Goal: Task Accomplishment & Management: Use online tool/utility

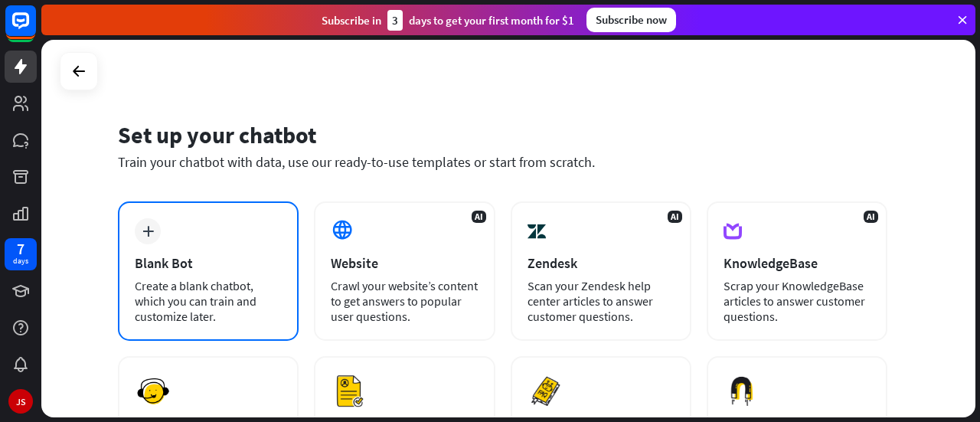
click at [198, 271] on div "Blank Bot" at bounding box center [208, 263] width 147 height 18
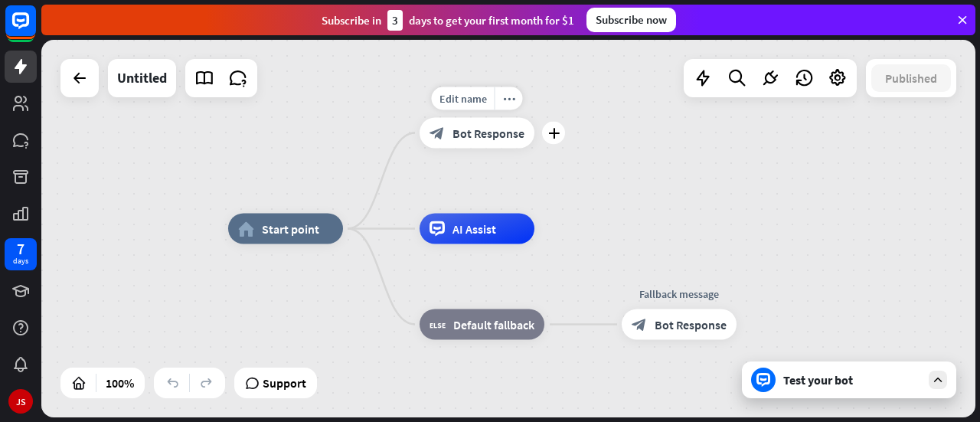
click at [475, 136] on span "Bot Response" at bounding box center [489, 133] width 72 height 15
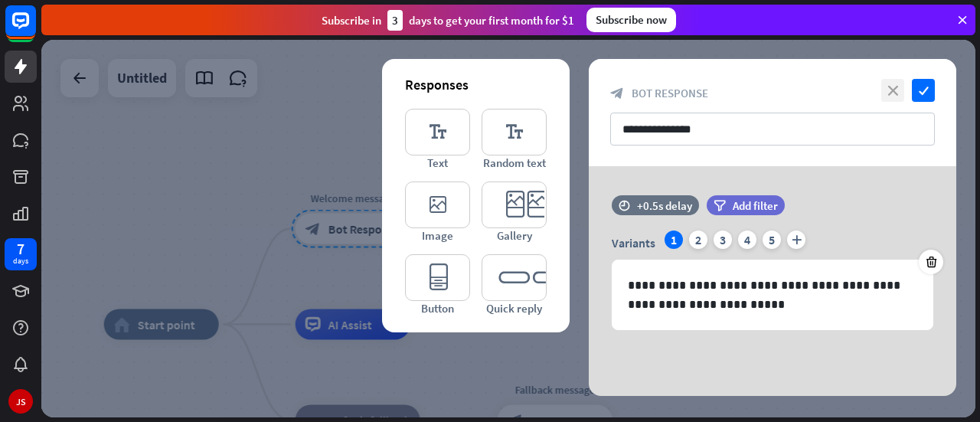
click at [899, 87] on icon "close" at bounding box center [893, 90] width 23 height 23
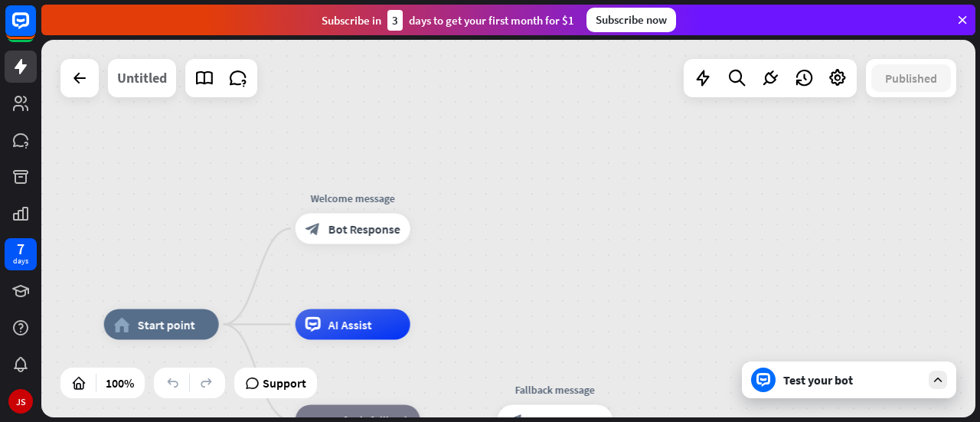
click at [129, 87] on div "Untitled" at bounding box center [142, 78] width 50 height 38
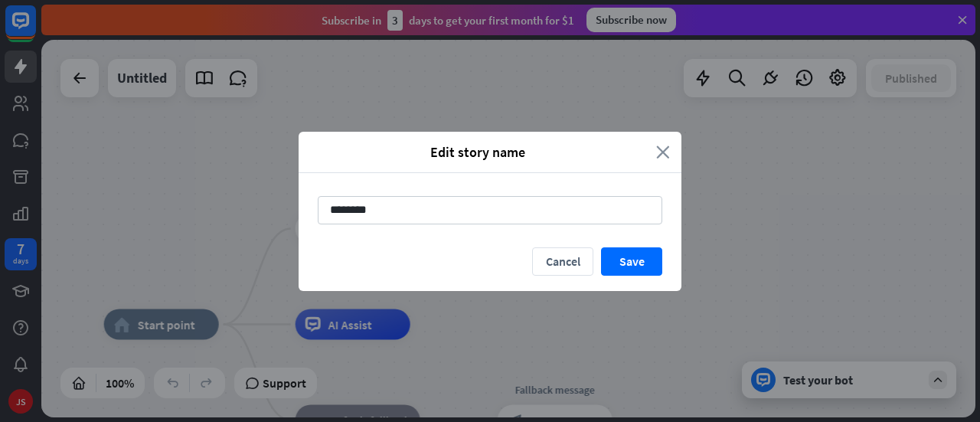
click at [659, 151] on icon "close" at bounding box center [663, 152] width 14 height 18
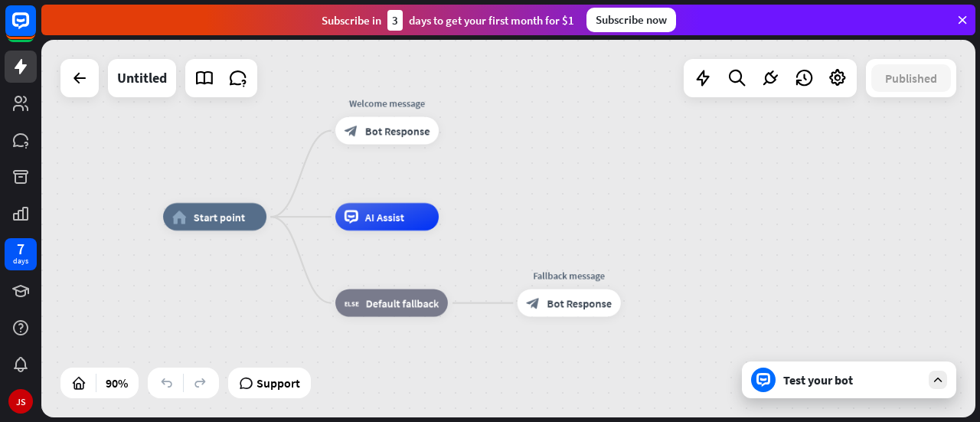
drag, startPoint x: 495, startPoint y: 269, endPoint x: 551, endPoint y: 199, distance: 89.8
click at [551, 199] on div "home_2 Start point Welcome message block_bot_response Bot Response AI Assist bl…" at bounding box center [508, 229] width 934 height 378
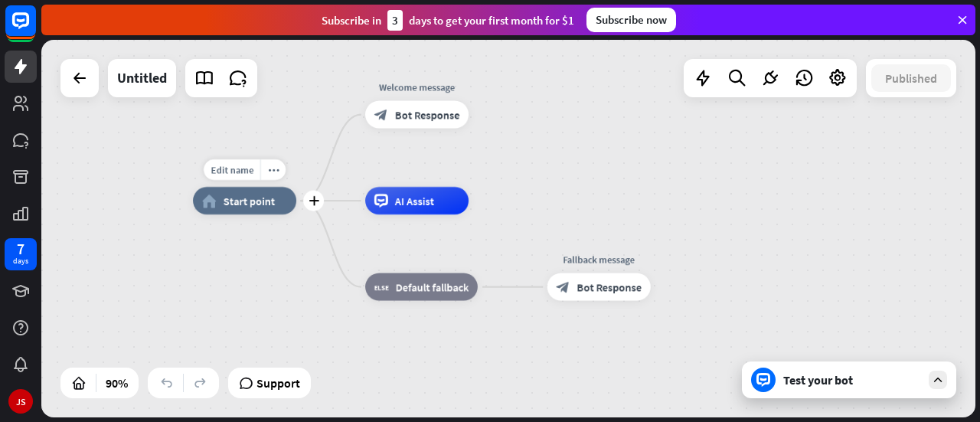
click at [245, 208] on div "home_2 Start point" at bounding box center [244, 201] width 103 height 28
click at [271, 172] on icon "more_horiz" at bounding box center [273, 170] width 11 height 11
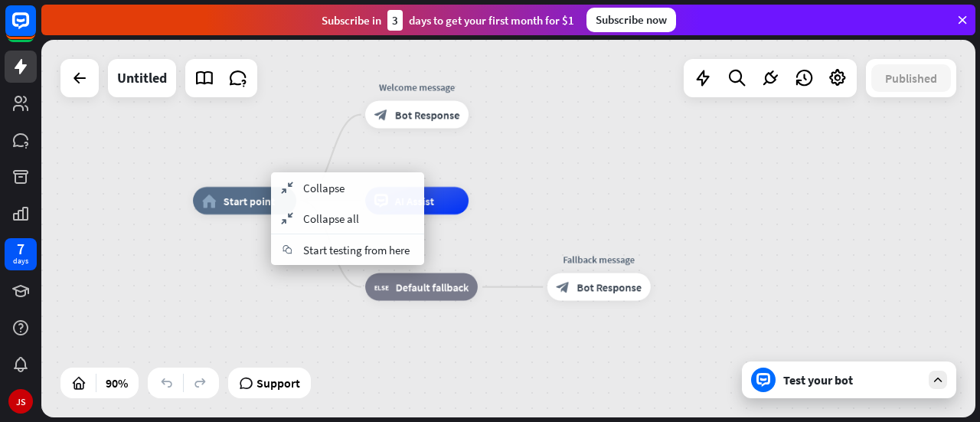
click at [245, 274] on div "home_2 Start point Welcome message block_bot_response Bot Response AI Assist bl…" at bounding box center [613, 371] width 841 height 340
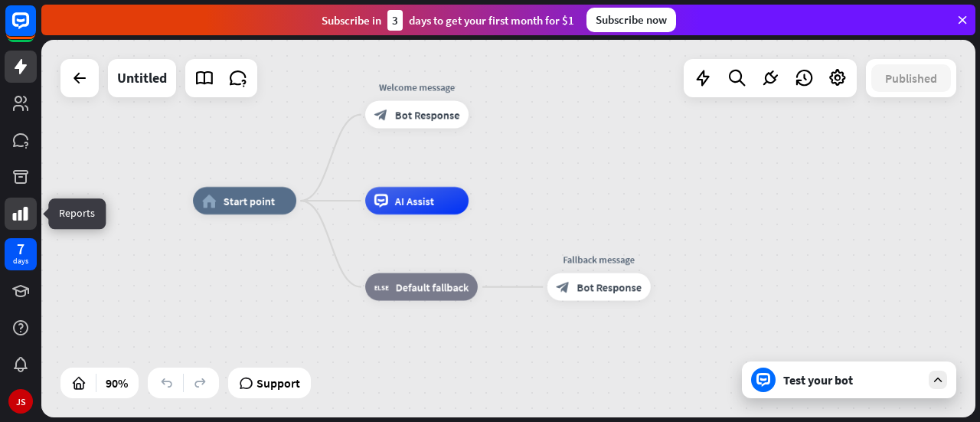
click at [21, 218] on icon at bounding box center [20, 214] width 15 height 14
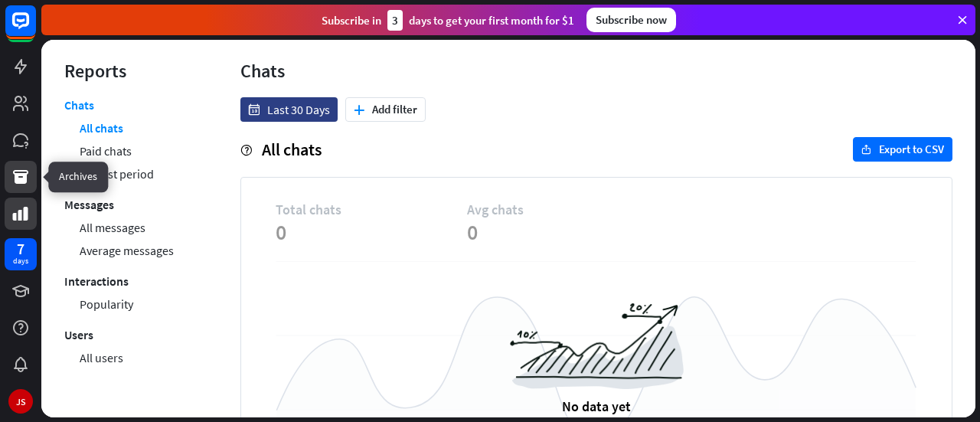
click at [21, 180] on icon at bounding box center [20, 177] width 15 height 14
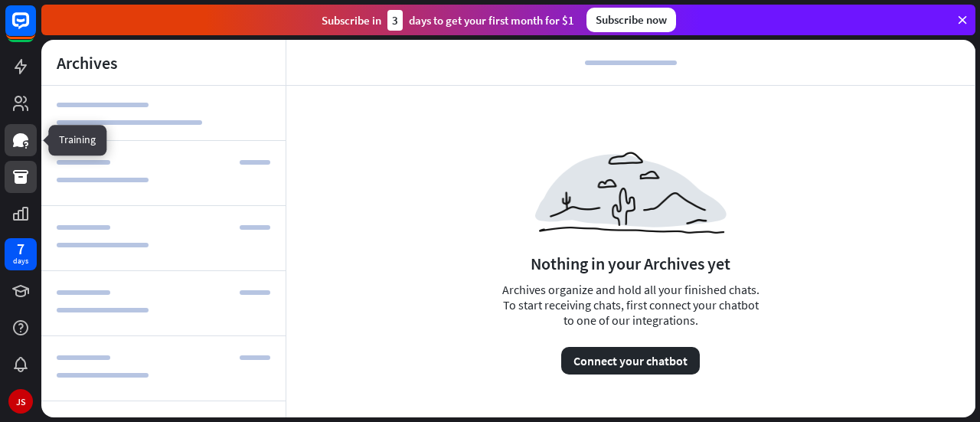
click at [17, 143] on icon at bounding box center [20, 140] width 15 height 14
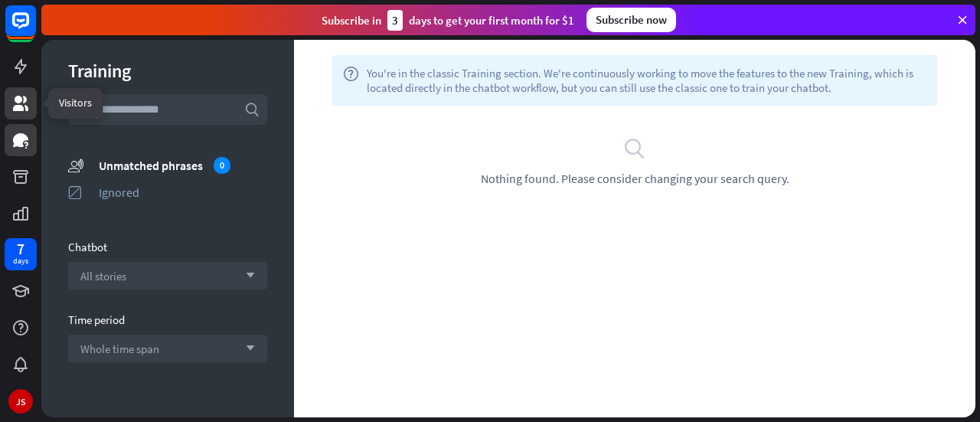
click at [17, 108] on icon at bounding box center [20, 103] width 15 height 15
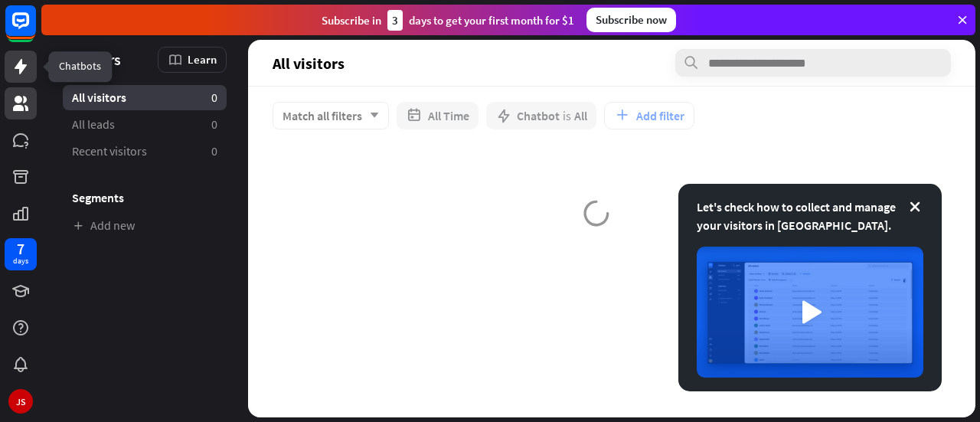
click at [18, 67] on icon at bounding box center [21, 66] width 12 height 15
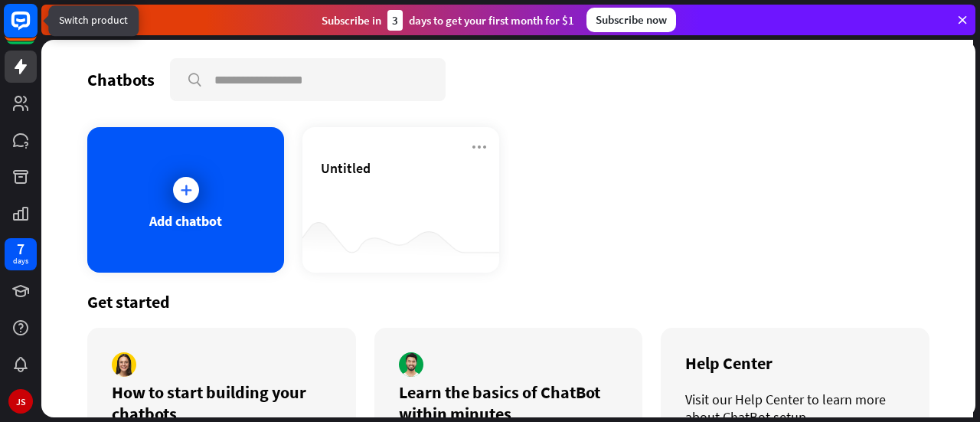
click at [21, 29] on rect at bounding box center [21, 21] width 34 height 34
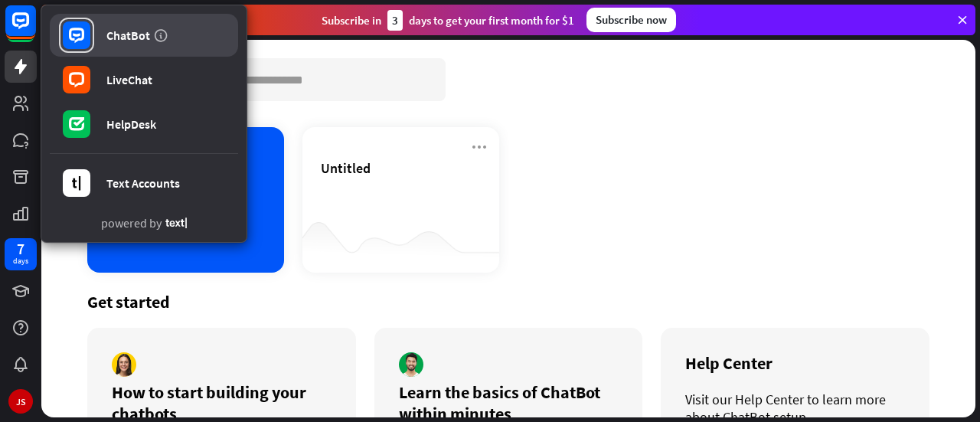
click at [135, 34] on div "ChatBot" at bounding box center [128, 35] width 44 height 15
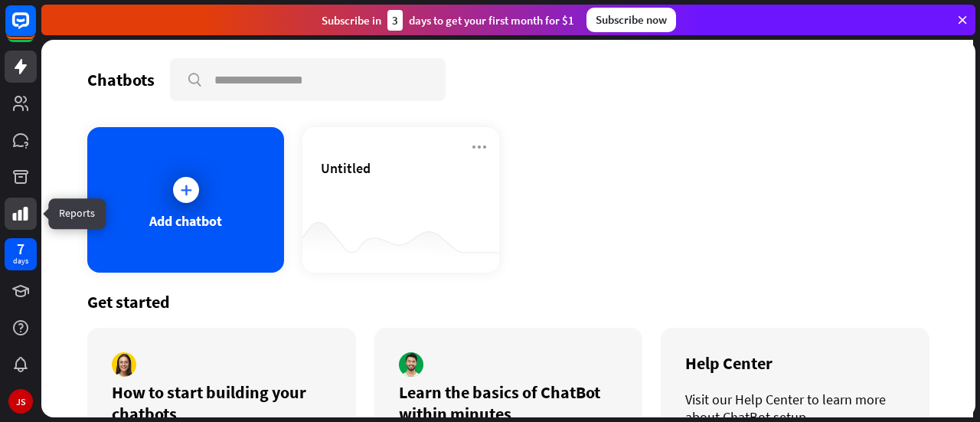
click at [21, 208] on icon at bounding box center [20, 214] width 18 height 18
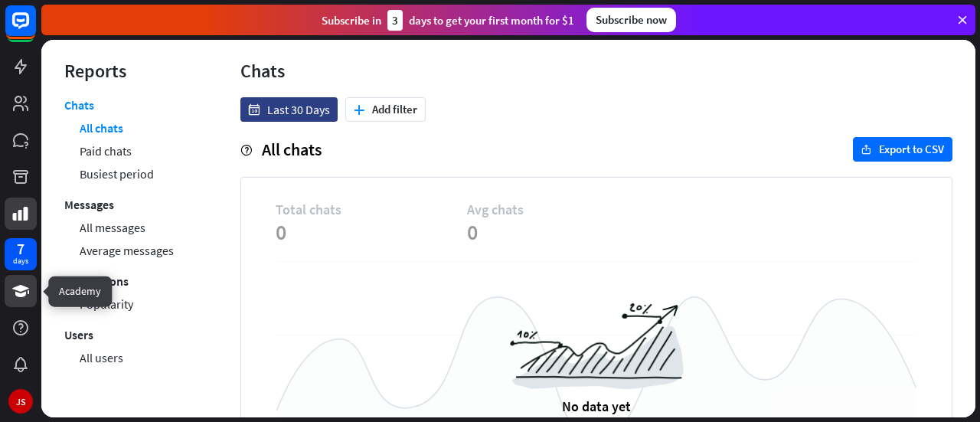
click at [28, 293] on icon at bounding box center [20, 291] width 17 height 12
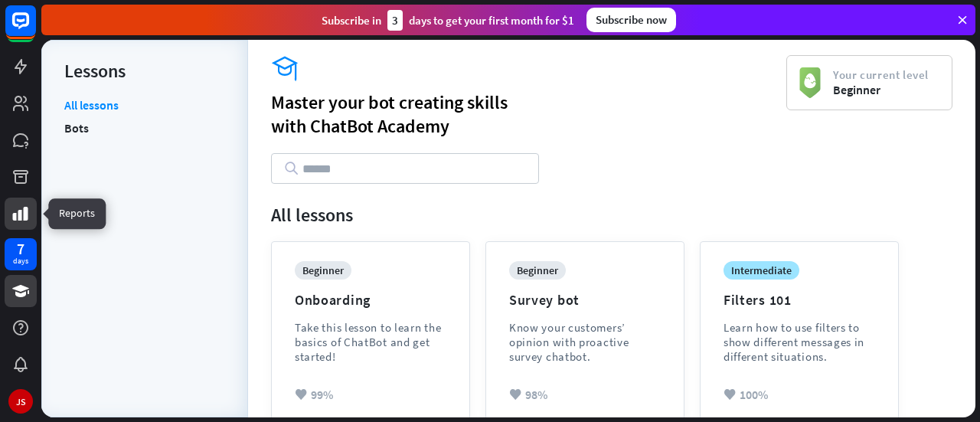
click at [15, 218] on icon at bounding box center [20, 214] width 15 height 14
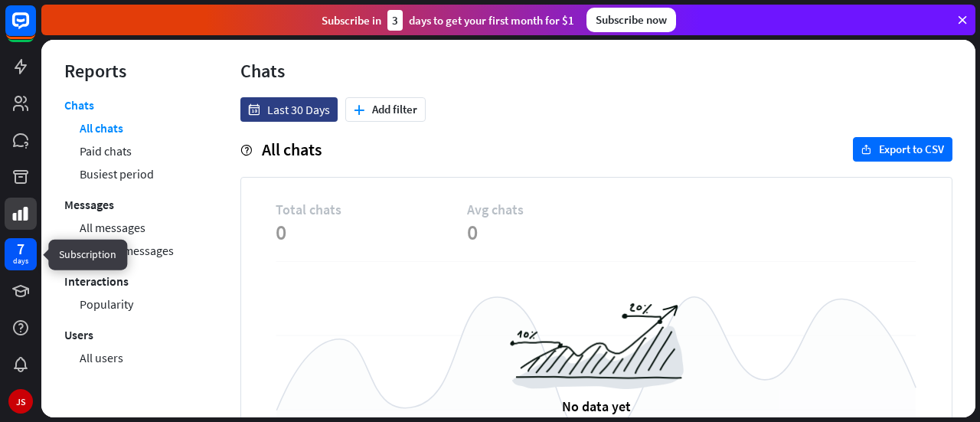
click at [22, 252] on div "7" at bounding box center [21, 249] width 8 height 14
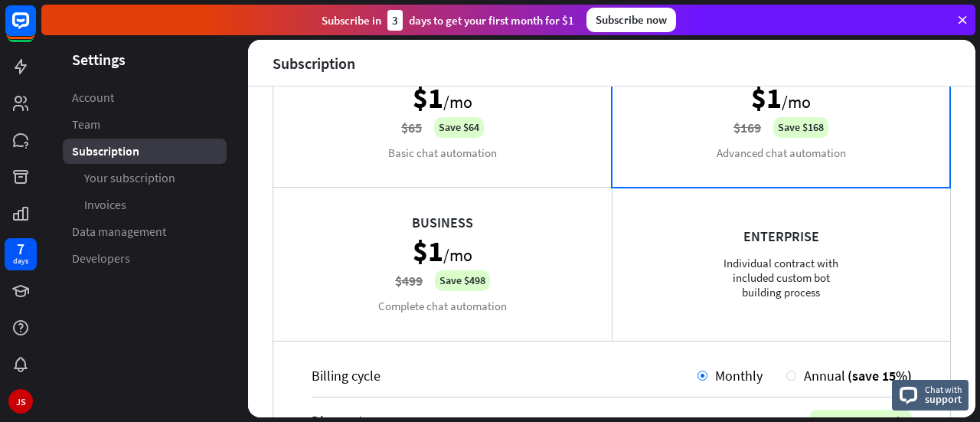
scroll to position [306, 0]
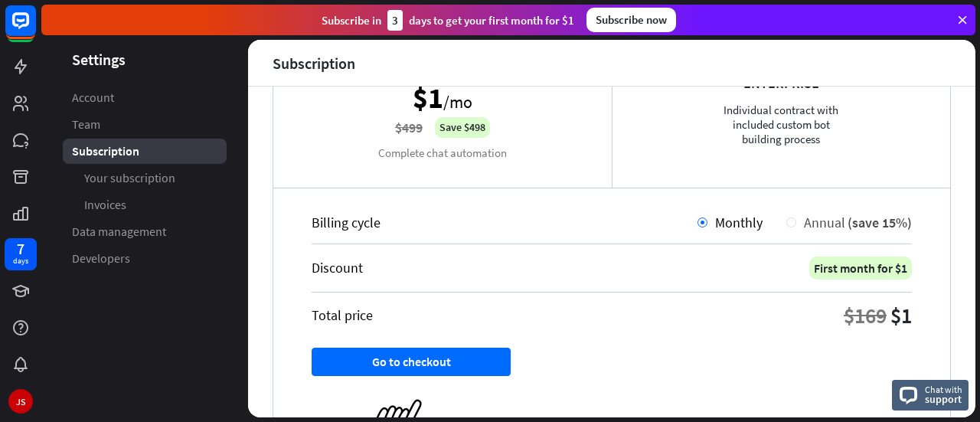
click at [797, 224] on div "Annual (save 15%)" at bounding box center [855, 223] width 116 height 18
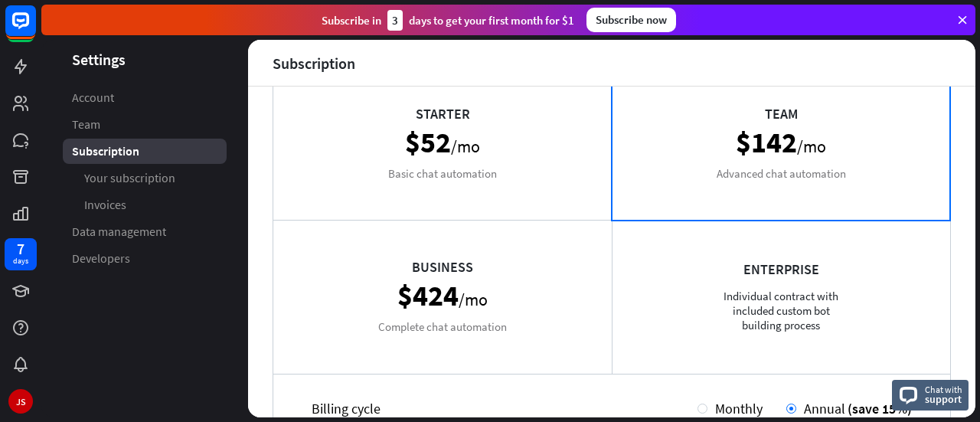
scroll to position [230, 0]
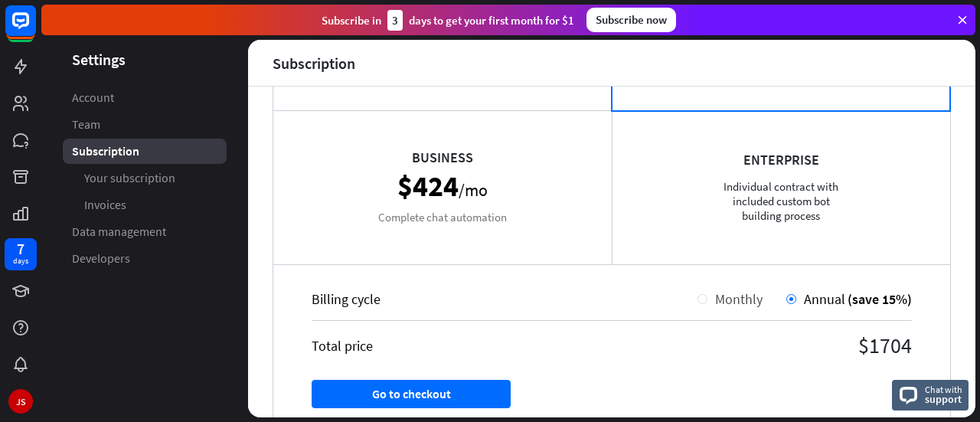
click at [729, 300] on span "Monthly" at bounding box center [738, 299] width 47 height 18
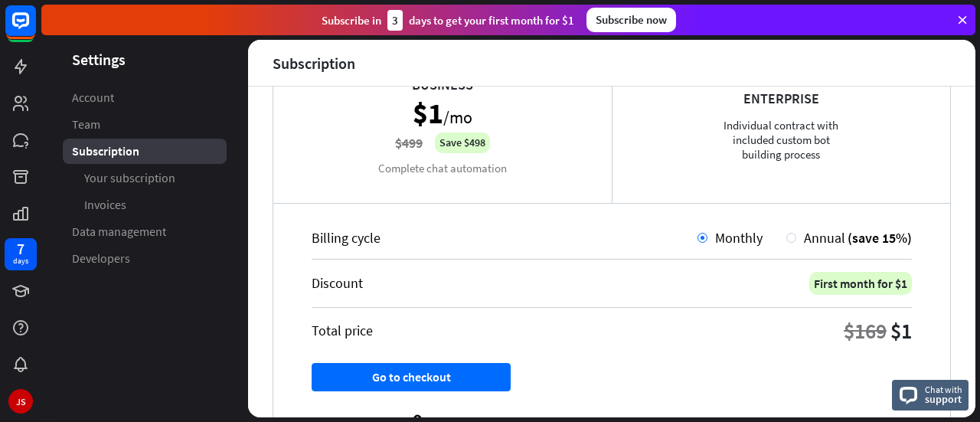
scroll to position [377, 0]
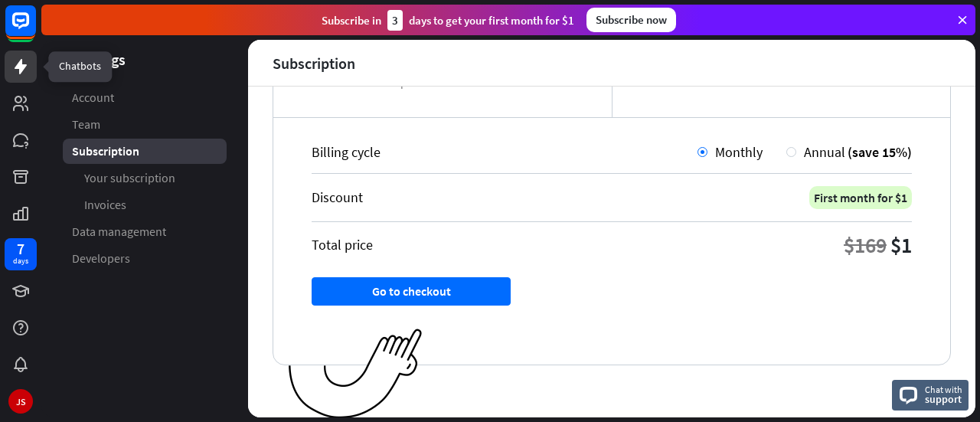
click at [12, 70] on icon at bounding box center [20, 66] width 18 height 18
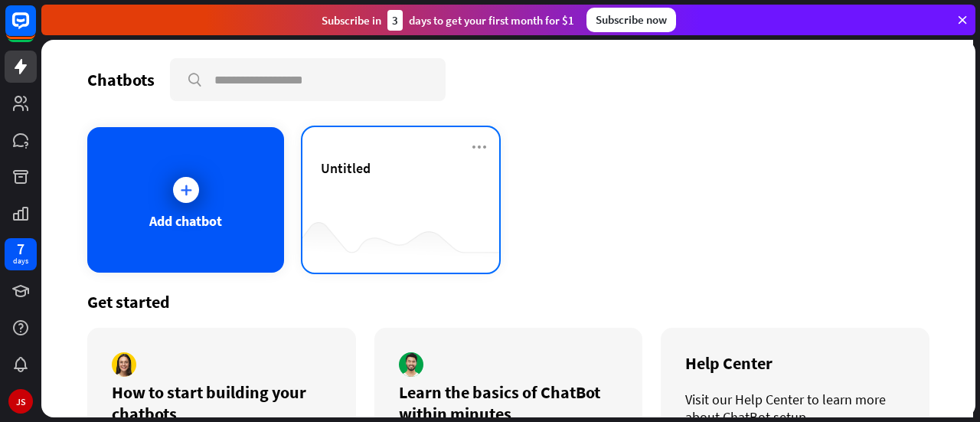
click at [380, 204] on div "Untitled" at bounding box center [401, 186] width 160 height 54
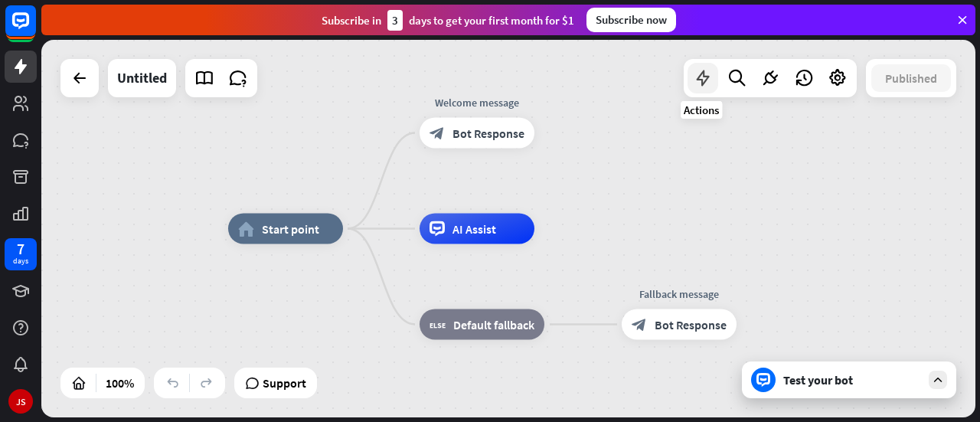
click at [696, 73] on icon at bounding box center [703, 78] width 20 height 20
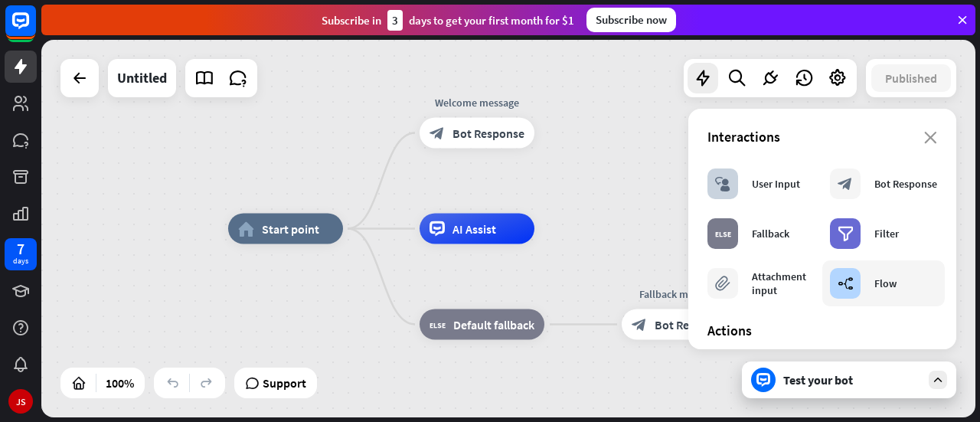
click at [862, 286] on div "builder_tree Flow" at bounding box center [863, 283] width 67 height 31
click at [772, 188] on div "User Input" at bounding box center [776, 184] width 48 height 14
click at [875, 189] on div "Bot Response" at bounding box center [906, 184] width 63 height 14
click at [925, 142] on icon "close" at bounding box center [931, 138] width 13 height 12
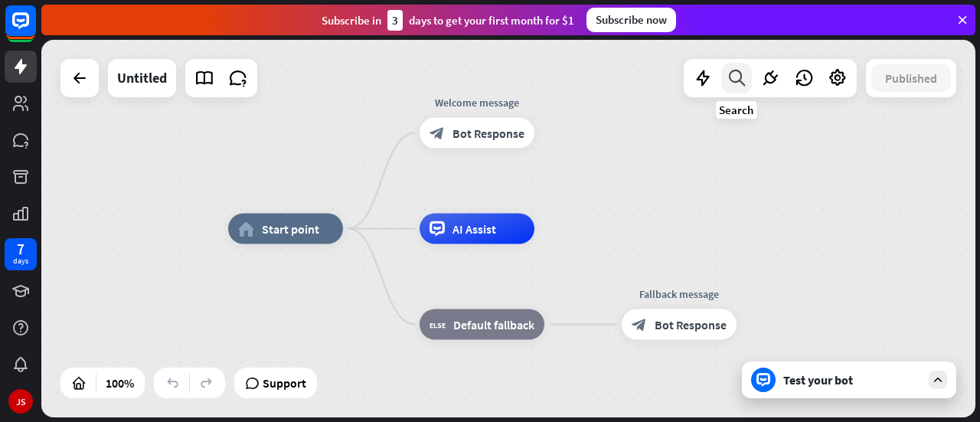
click at [743, 77] on icon at bounding box center [737, 78] width 21 height 20
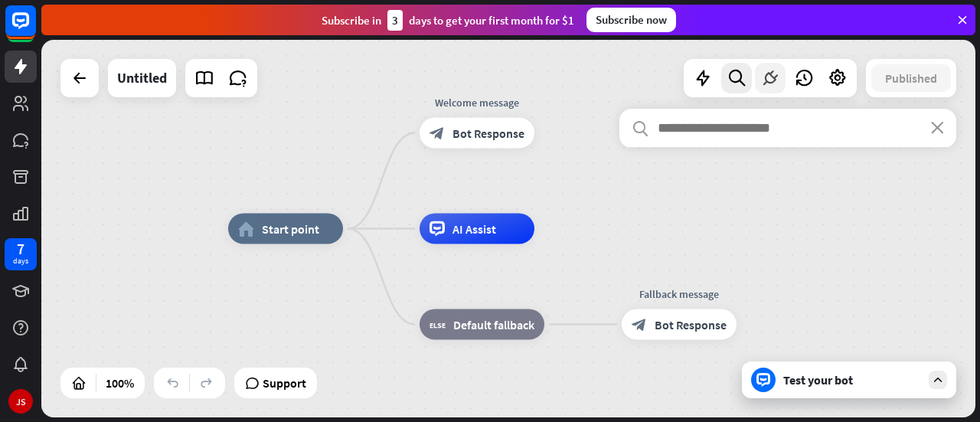
click at [761, 79] on icon at bounding box center [771, 78] width 20 height 20
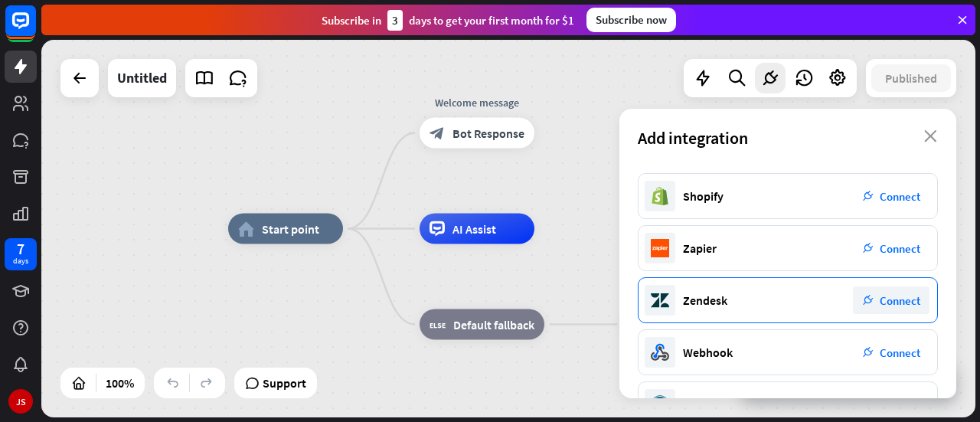
scroll to position [353, 0]
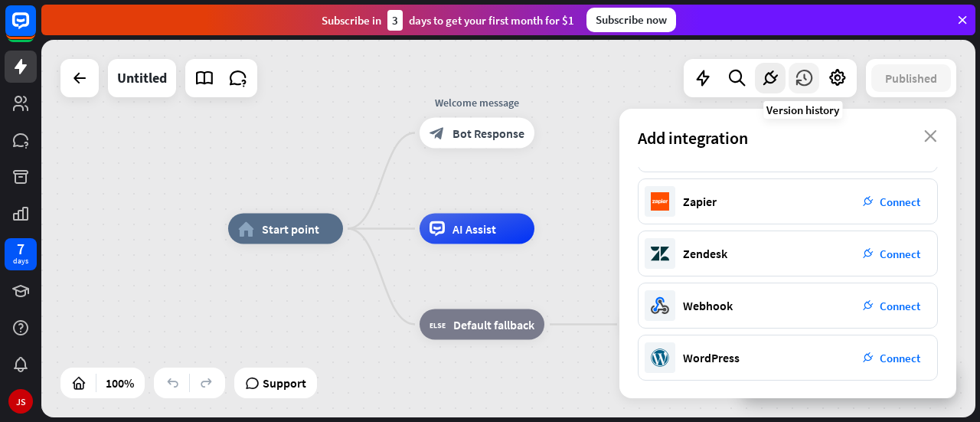
click at [806, 82] on icon at bounding box center [804, 78] width 20 height 20
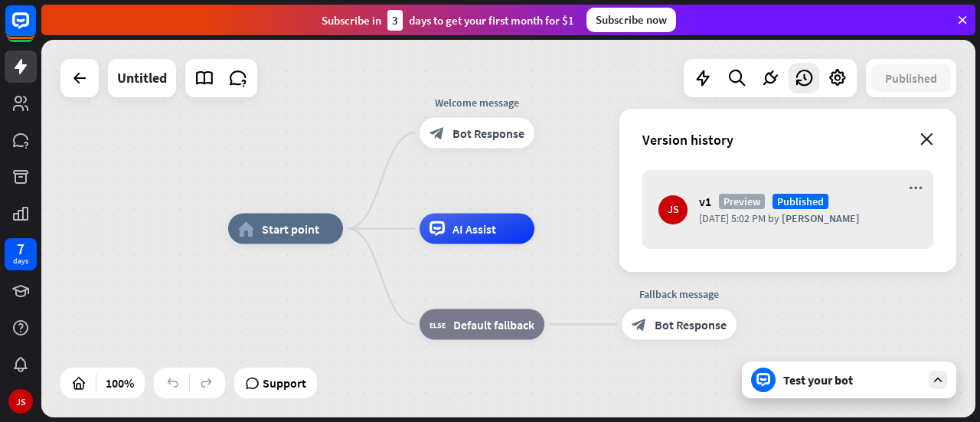
click at [927, 140] on icon "close" at bounding box center [927, 139] width 13 height 12
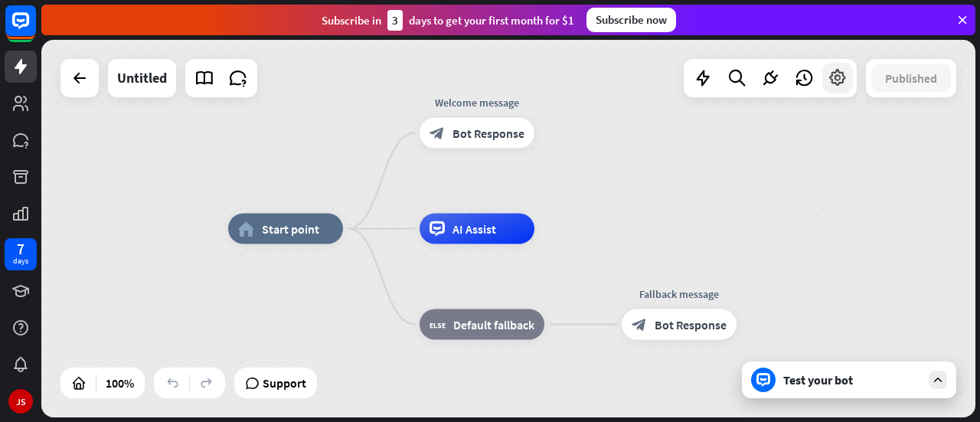
click at [836, 91] on div at bounding box center [838, 78] width 31 height 31
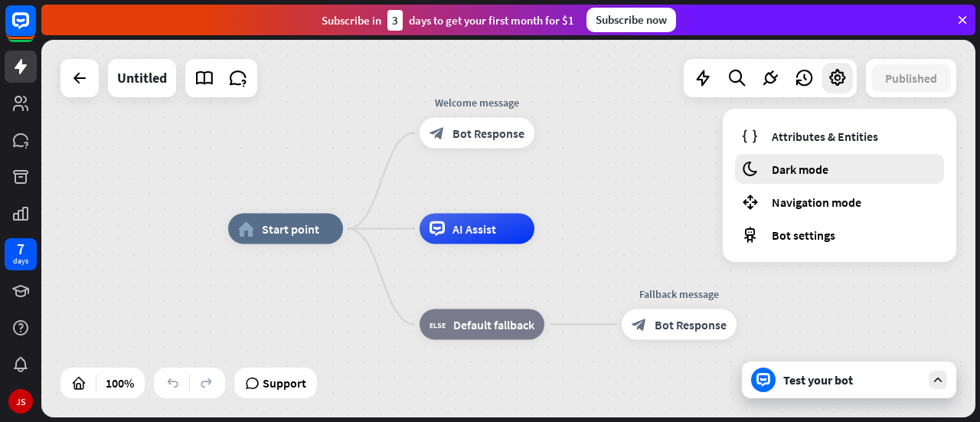
click at [826, 171] on span "Dark mode" at bounding box center [800, 169] width 57 height 15
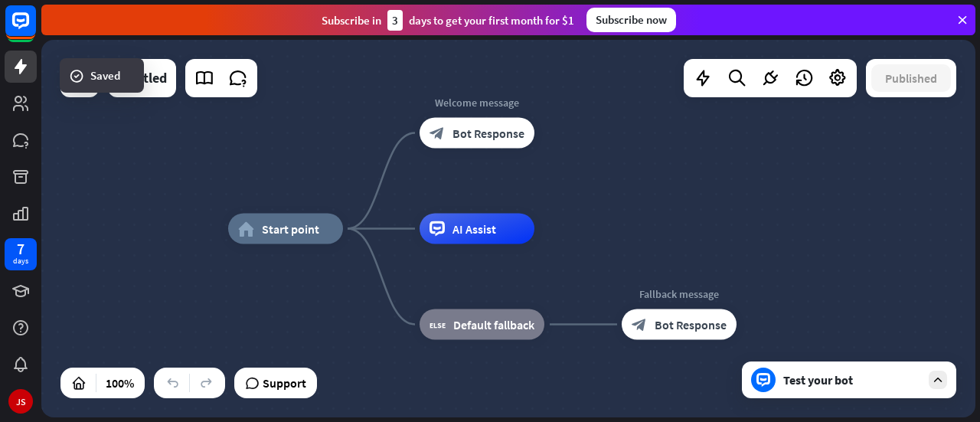
click at [150, 169] on div "home_2 Start point Welcome message block_bot_response Bot Response AI Assist bl…" at bounding box center [508, 229] width 934 height 378
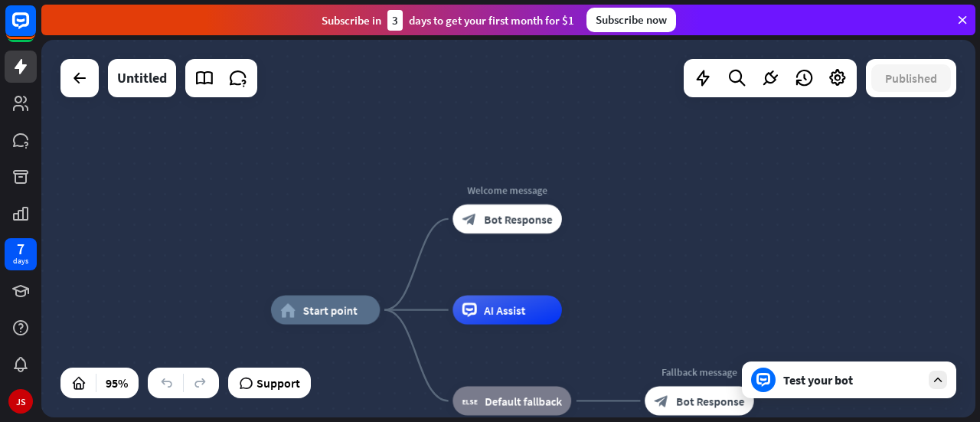
drag, startPoint x: 147, startPoint y: 192, endPoint x: 193, endPoint y: 262, distance: 83.5
click at [193, 273] on div "home_2 Start point Welcome message block_bot_response Bot Response AI Assist bl…" at bounding box center [508, 229] width 934 height 378
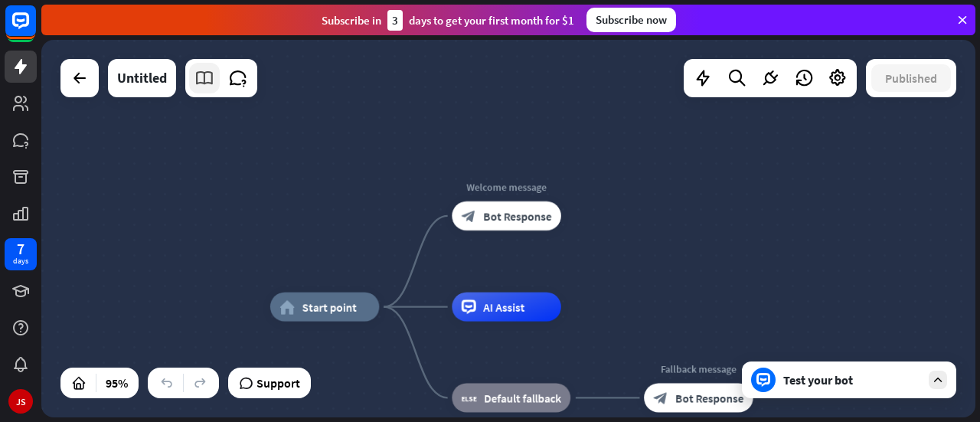
click at [209, 85] on icon at bounding box center [205, 78] width 20 height 20
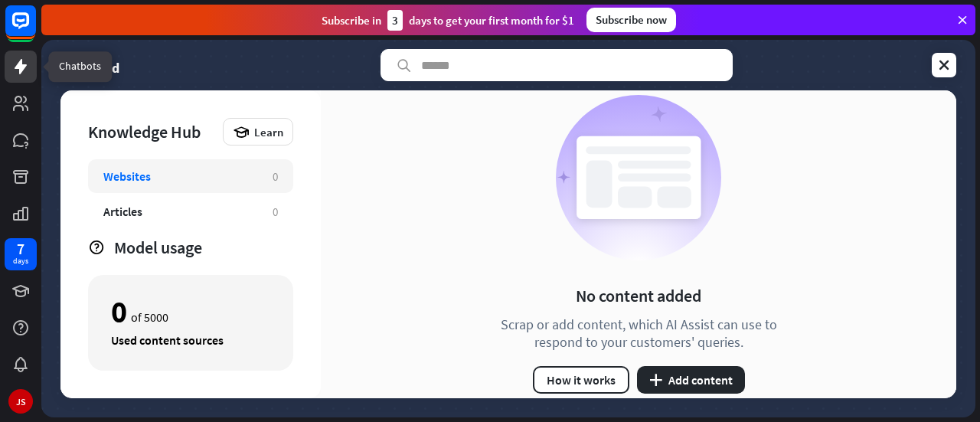
click at [12, 64] on icon at bounding box center [20, 66] width 18 height 18
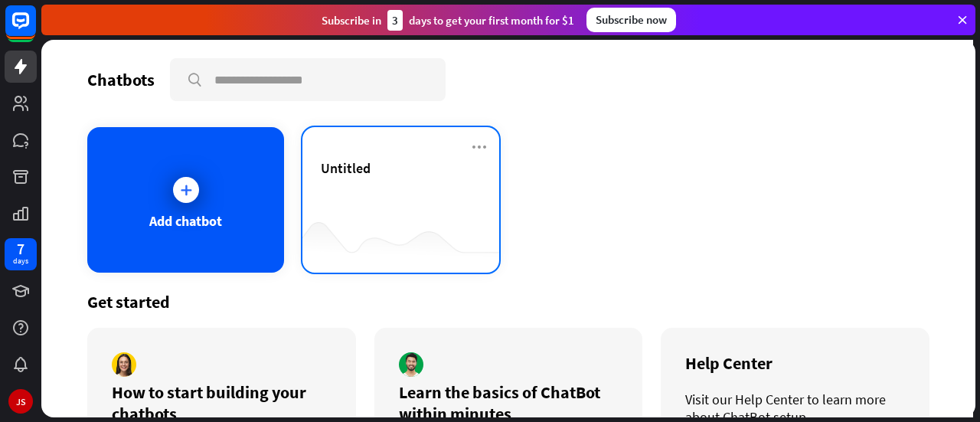
click at [358, 205] on div "Untitled" at bounding box center [401, 186] width 160 height 54
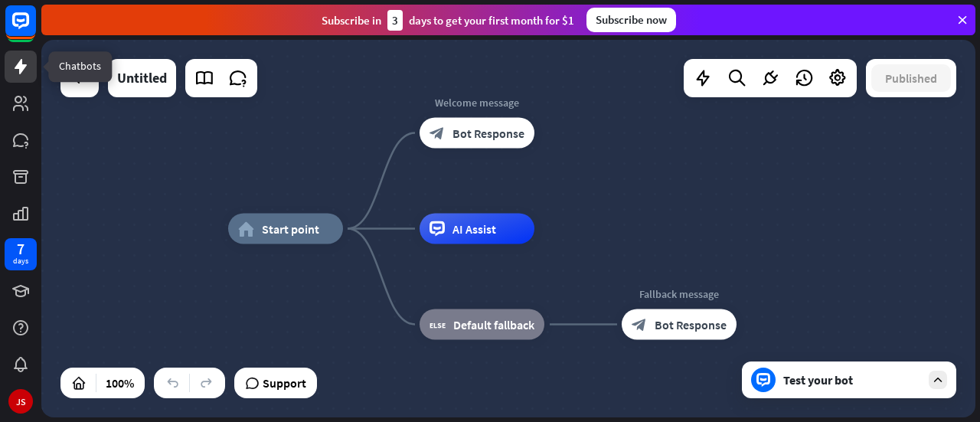
click at [26, 70] on icon at bounding box center [20, 66] width 18 height 18
